Goal: Transaction & Acquisition: Purchase product/service

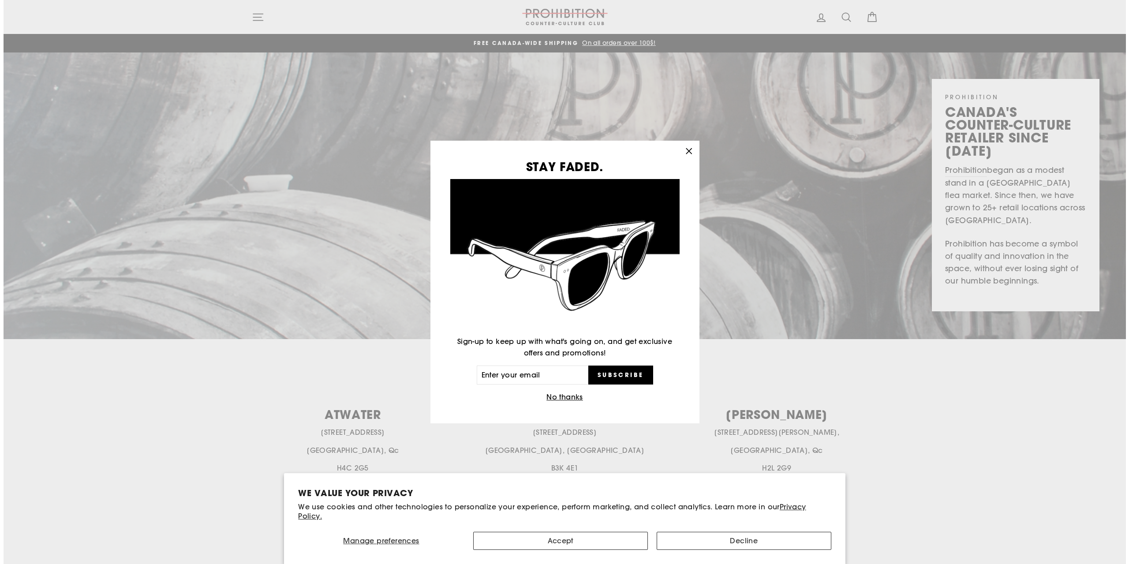
scroll to position [176, 0]
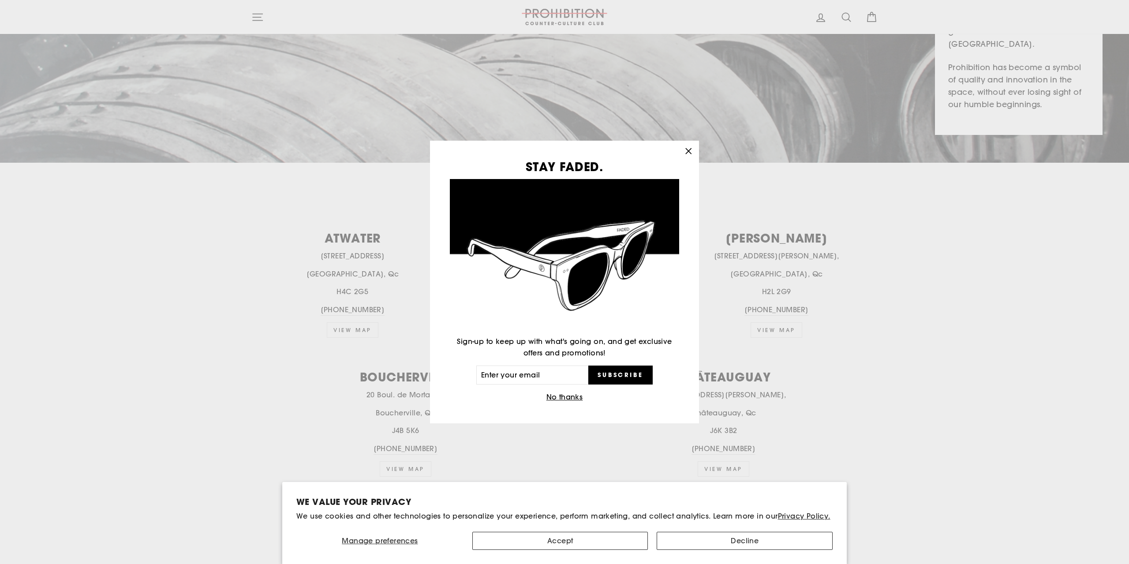
click at [691, 146] on icon "button" at bounding box center [688, 151] width 12 height 12
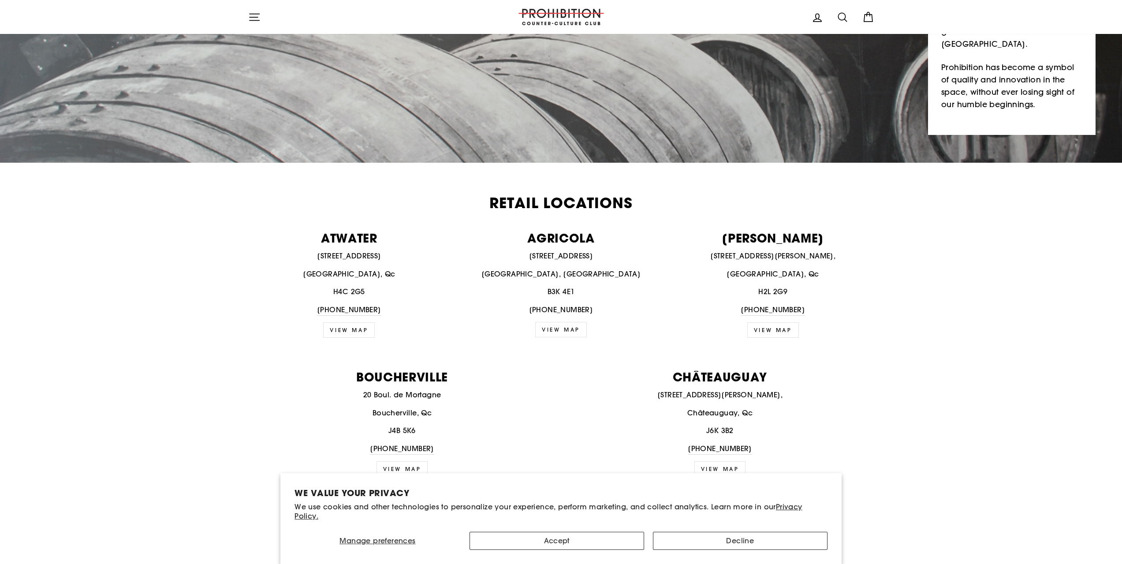
click at [255, 18] on icon "button" at bounding box center [254, 17] width 12 height 12
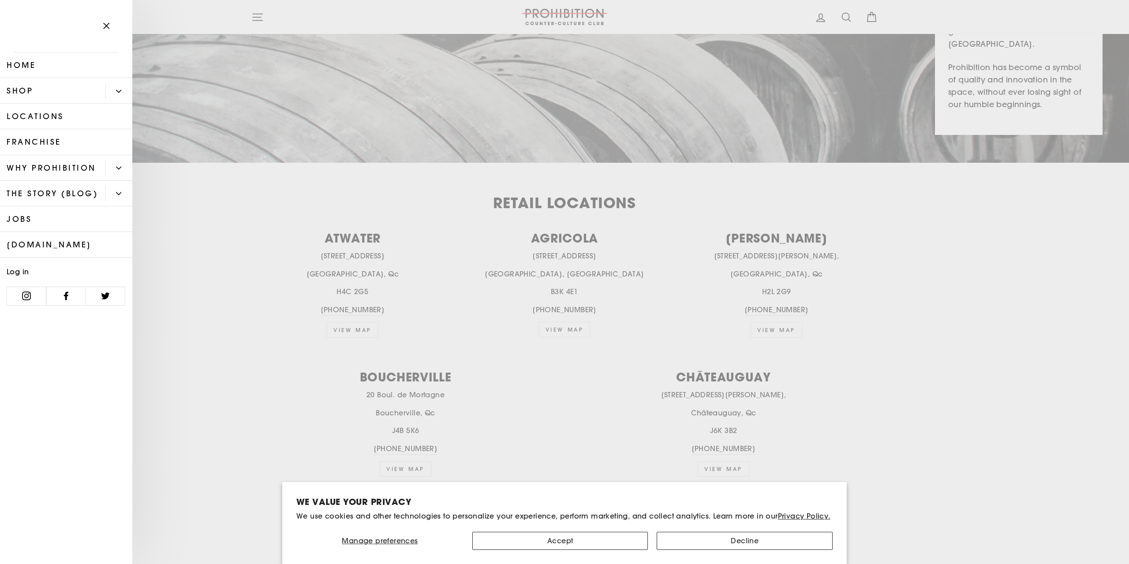
click at [51, 92] on link "Shop" at bounding box center [52, 91] width 105 height 26
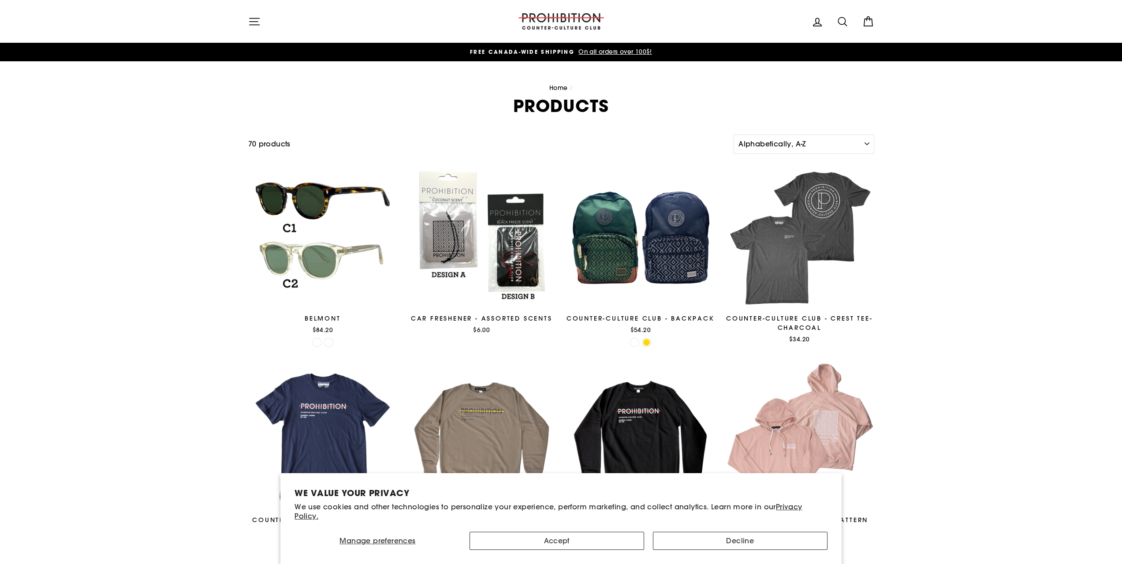
click at [254, 26] on icon "button" at bounding box center [254, 21] width 12 height 12
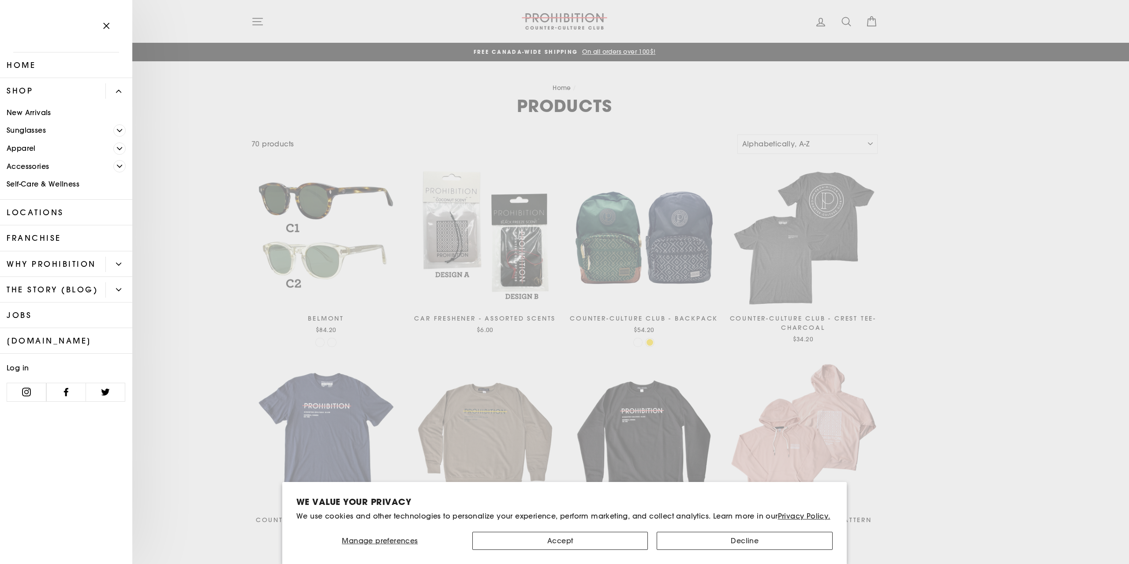
click at [45, 167] on link "Accessories" at bounding box center [56, 166] width 113 height 18
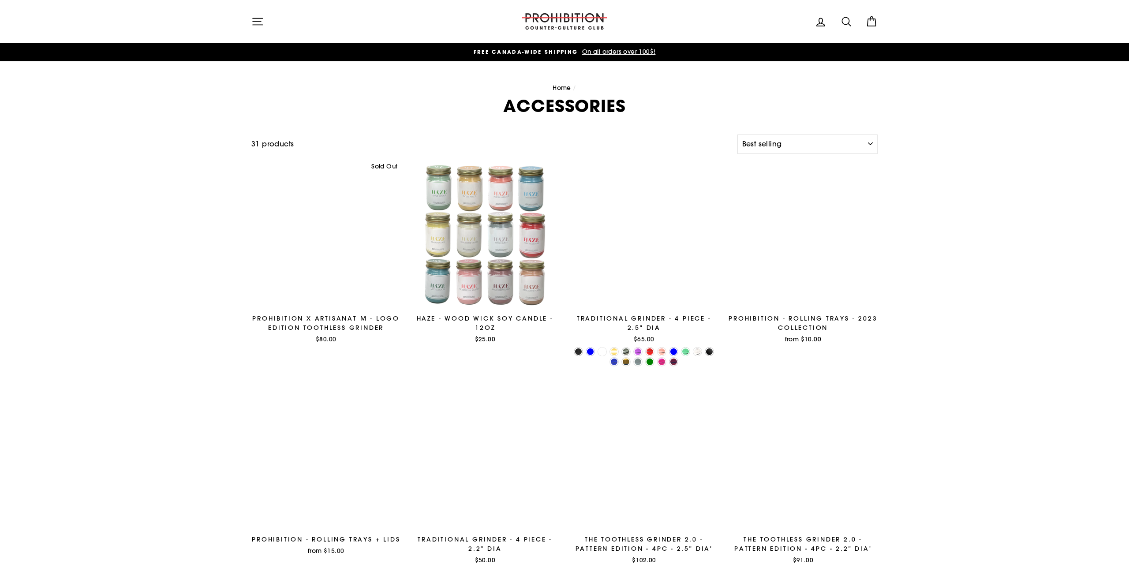
select select "best-selling"
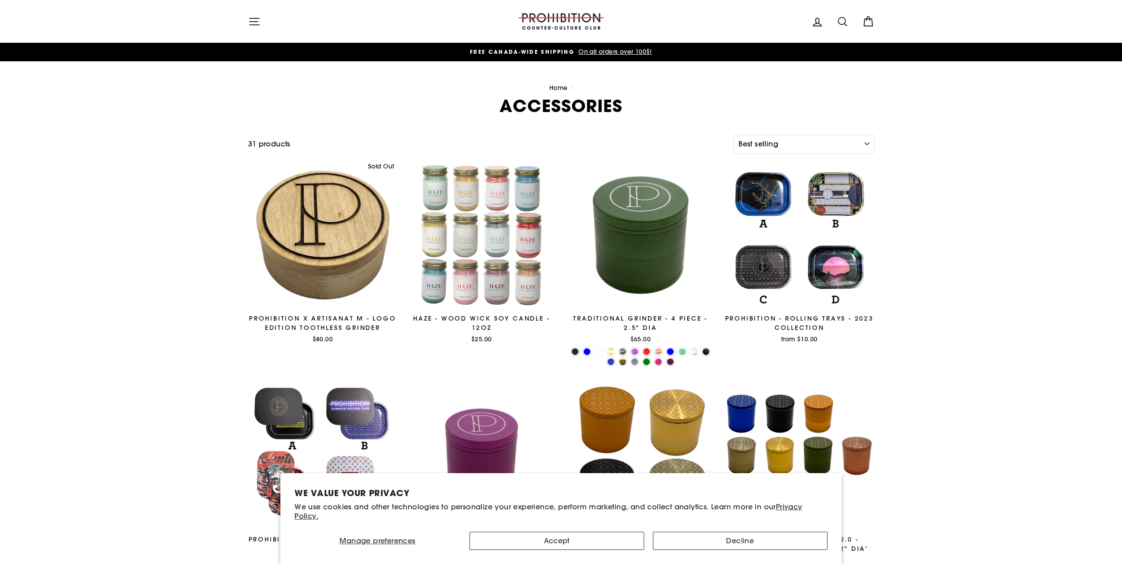
click at [243, 23] on button "Site navigation" at bounding box center [254, 21] width 23 height 19
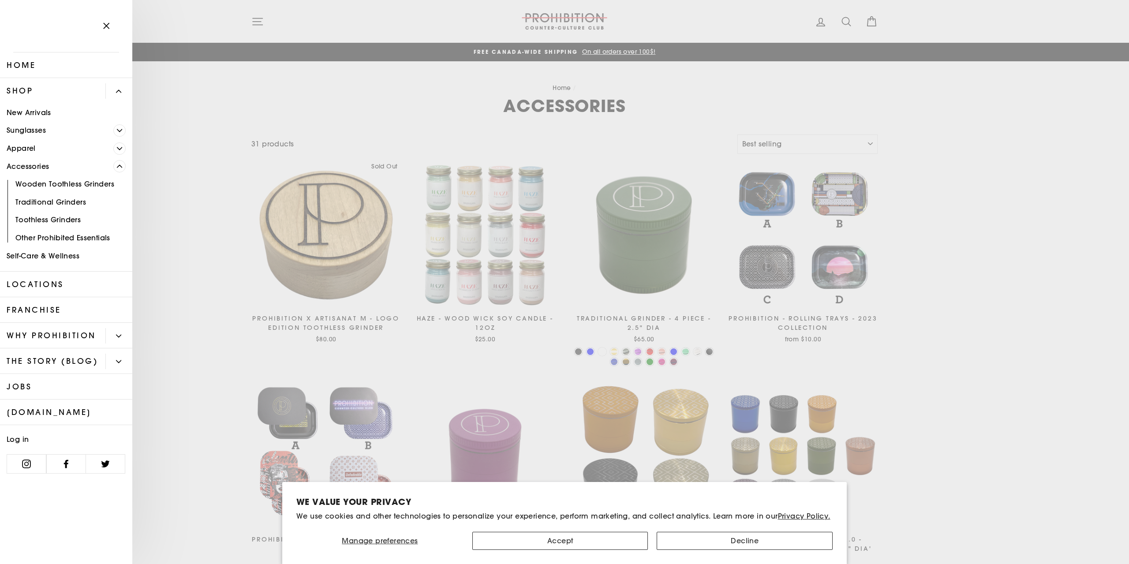
click at [70, 256] on link "Self-Care & Wellness" at bounding box center [66, 256] width 132 height 18
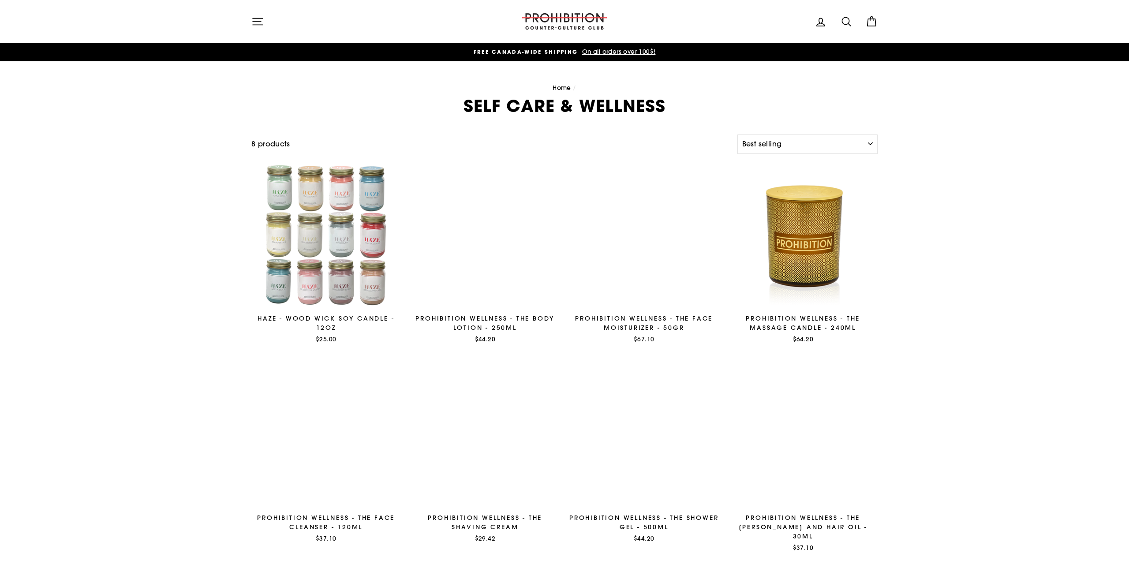
select select "best-selling"
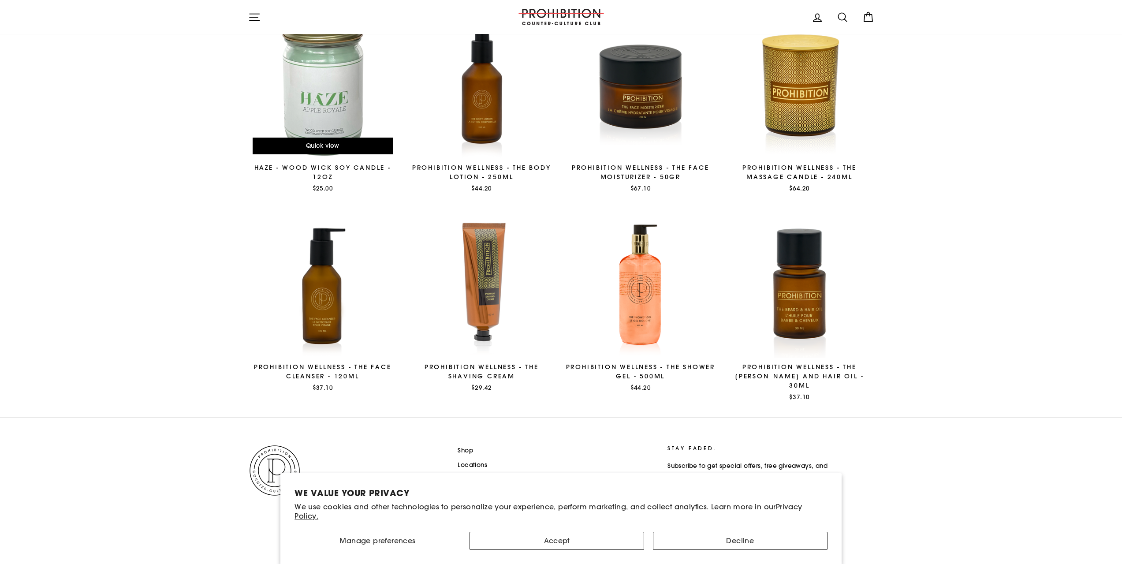
scroll to position [156, 0]
